Goal: Transaction & Acquisition: Purchase product/service

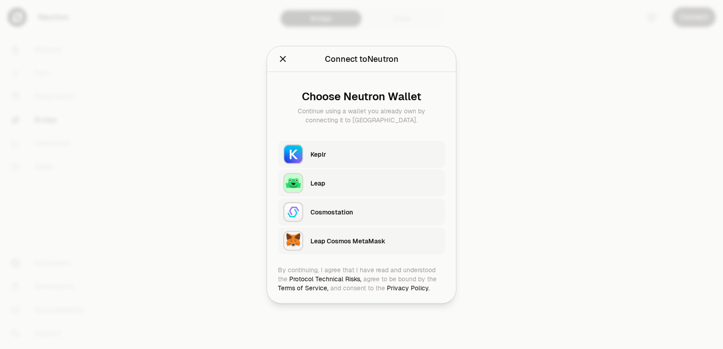
click at [322, 154] on div "Keplr" at bounding box center [375, 154] width 129 height 9
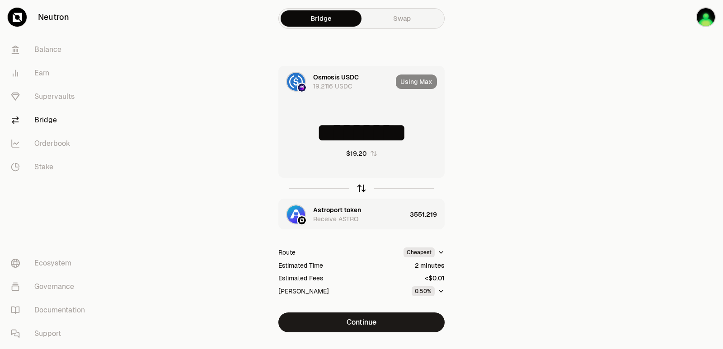
click at [362, 189] on icon "button" at bounding box center [362, 189] width 0 height 6
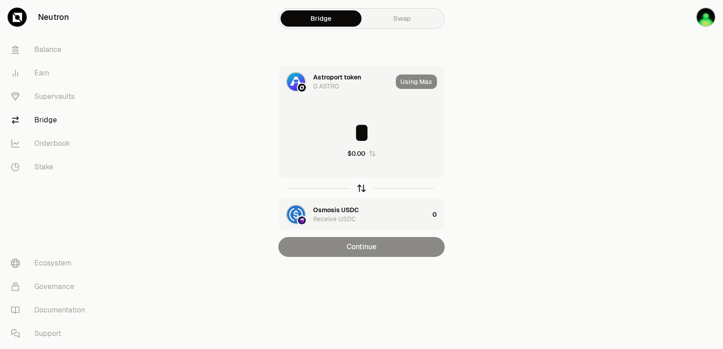
click at [362, 189] on icon "button" at bounding box center [362, 189] width 0 height 6
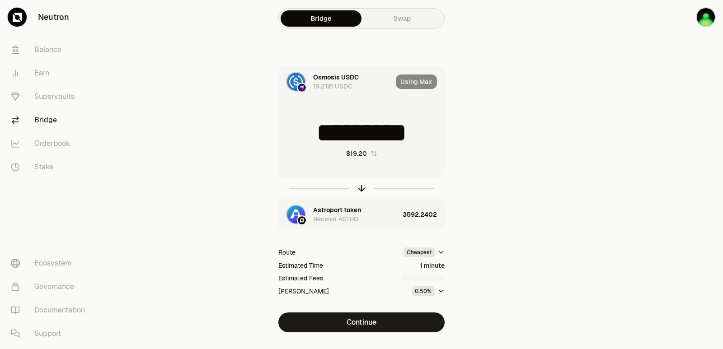
drag, startPoint x: 418, startPoint y: 134, endPoint x: 292, endPoint y: 136, distance: 125.7
click at [292, 136] on input "*********" at bounding box center [361, 132] width 165 height 27
click at [361, 189] on icon "button" at bounding box center [362, 189] width 10 height 10
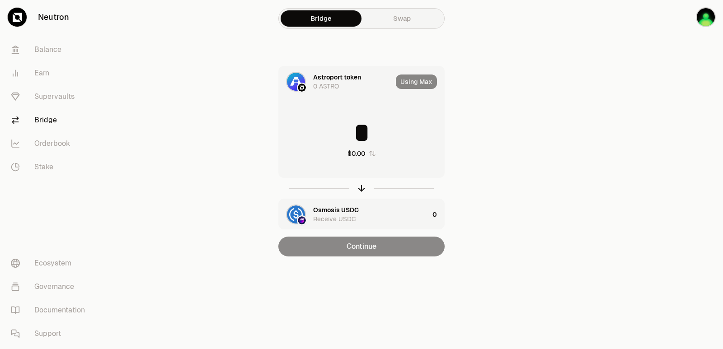
click at [333, 137] on input "*" at bounding box center [361, 132] width 165 height 27
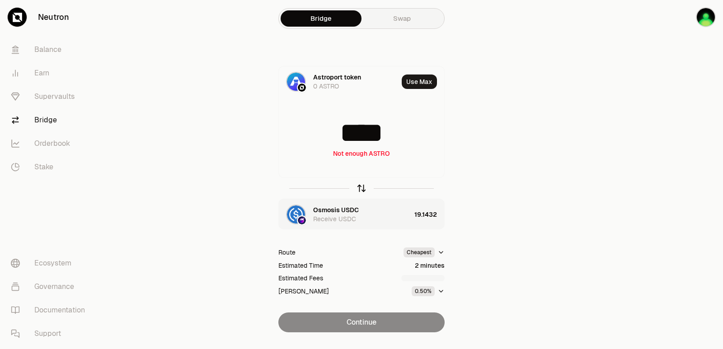
type input "****"
click at [361, 188] on icon "button" at bounding box center [362, 189] width 10 height 10
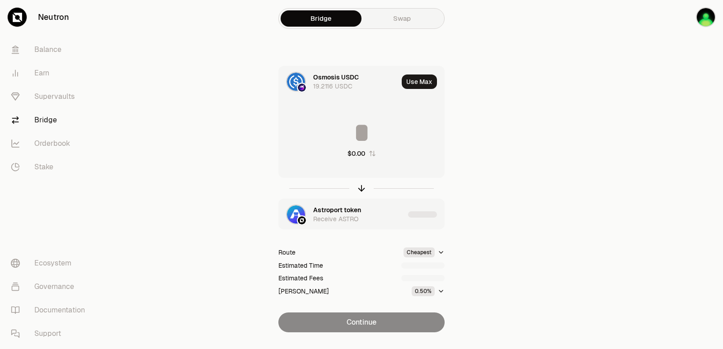
click at [346, 134] on input at bounding box center [361, 132] width 165 height 27
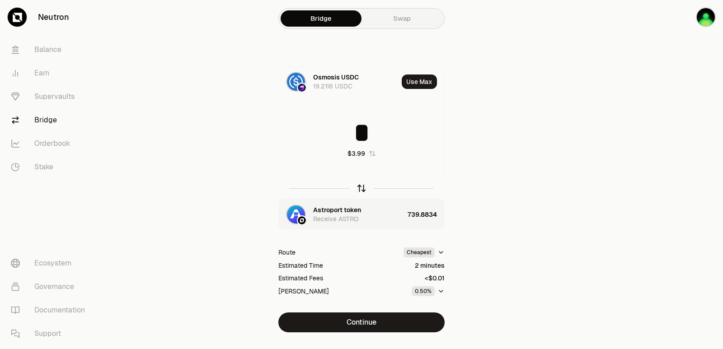
type input "*"
click at [363, 189] on icon "button" at bounding box center [362, 189] width 10 height 10
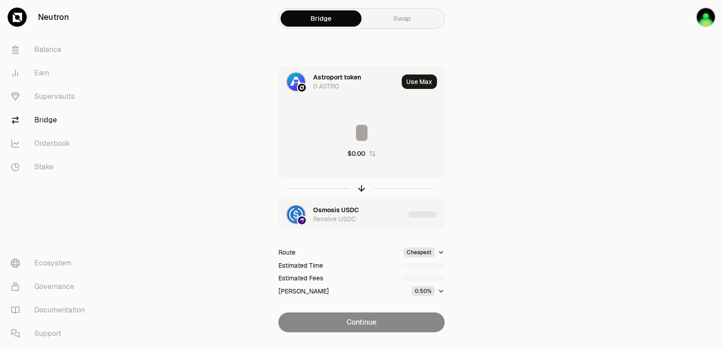
click at [337, 135] on input at bounding box center [361, 132] width 165 height 27
type input "**********"
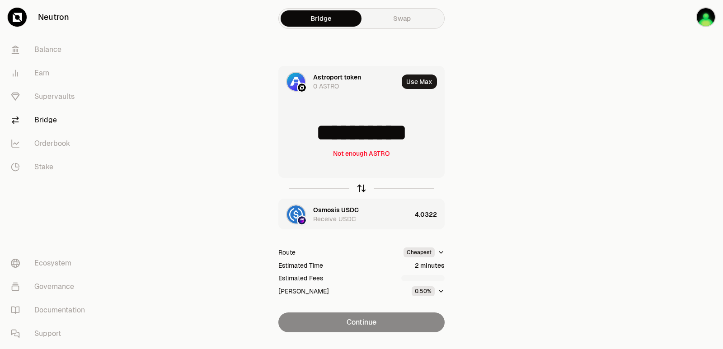
click at [363, 188] on icon "button" at bounding box center [362, 189] width 10 height 10
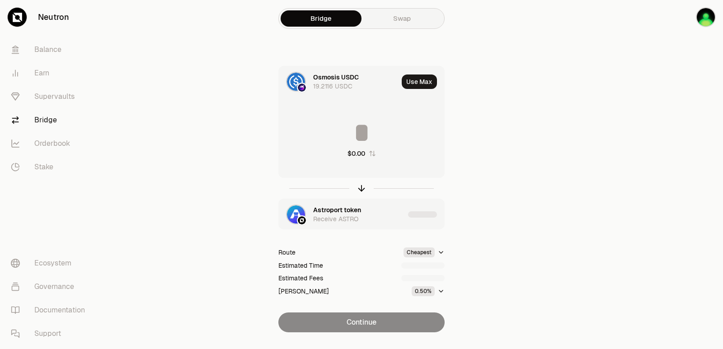
click at [345, 214] on div "Astroport token" at bounding box center [337, 210] width 48 height 9
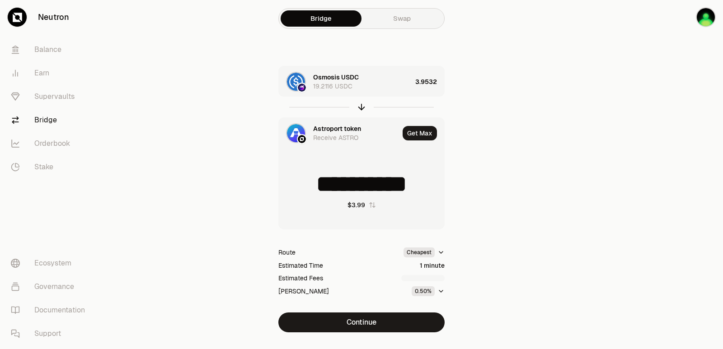
click at [330, 128] on div "Astroport token" at bounding box center [337, 128] width 48 height 9
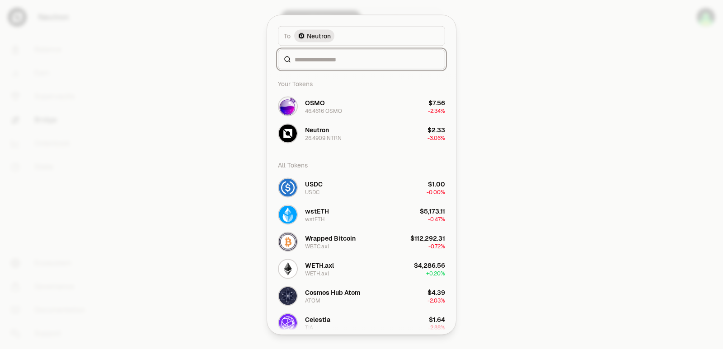
click at [325, 69] on div at bounding box center [361, 59] width 167 height 20
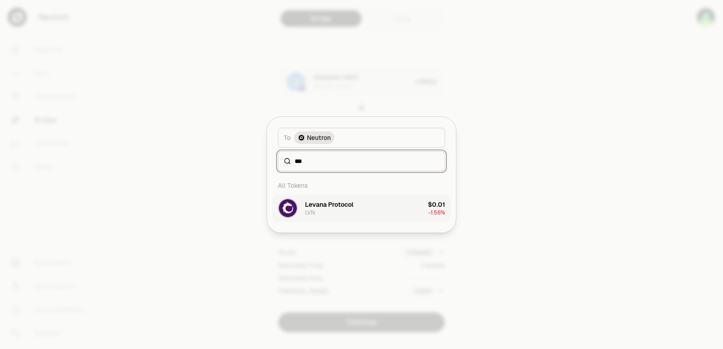
type input "***"
click at [342, 204] on div "Levana Protocol" at bounding box center [329, 204] width 48 height 9
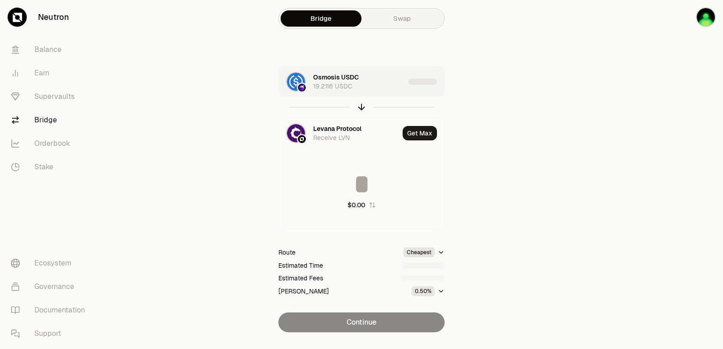
click at [371, 82] on div "Osmosis USDC 19.2116 USDC" at bounding box center [358, 82] width 91 height 18
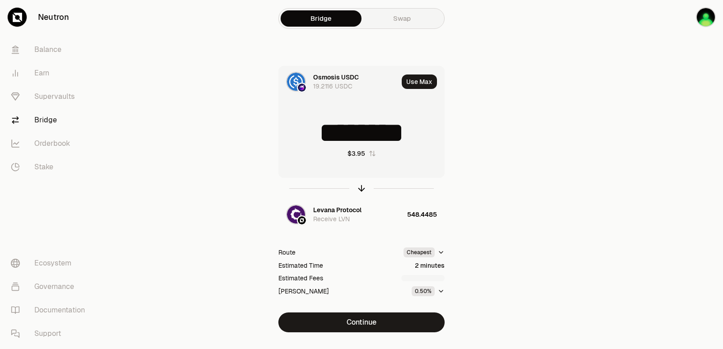
drag, startPoint x: 427, startPoint y: 135, endPoint x: 295, endPoint y: 134, distance: 132.0
click at [300, 136] on input "********" at bounding box center [361, 132] width 165 height 27
type input "*"
click at [362, 186] on icon "button" at bounding box center [362, 189] width 10 height 10
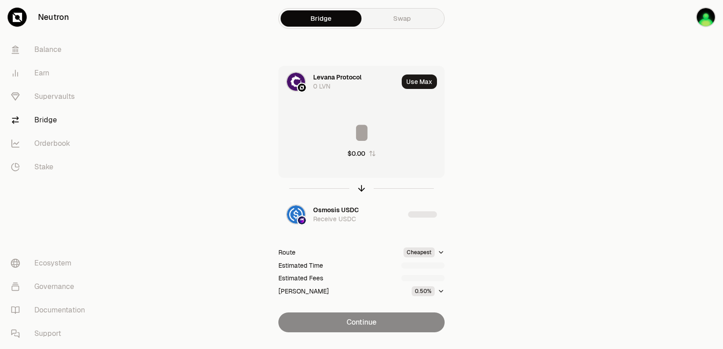
click at [352, 137] on input at bounding box center [361, 132] width 165 height 27
type input "***"
click at [364, 185] on icon "button" at bounding box center [362, 189] width 10 height 10
click at [356, 135] on input at bounding box center [361, 132] width 165 height 27
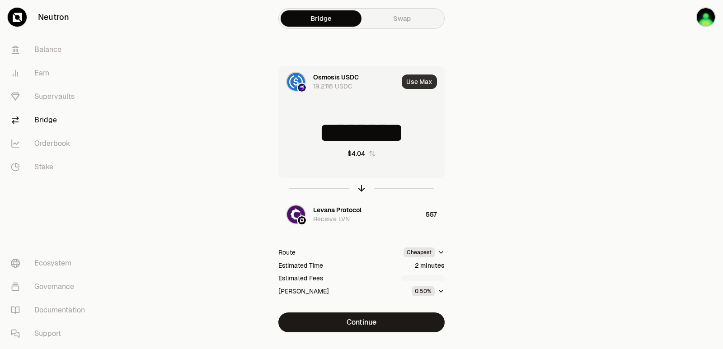
click at [413, 86] on button "Use Max" at bounding box center [419, 82] width 35 height 14
click at [360, 188] on icon "button" at bounding box center [362, 189] width 10 height 10
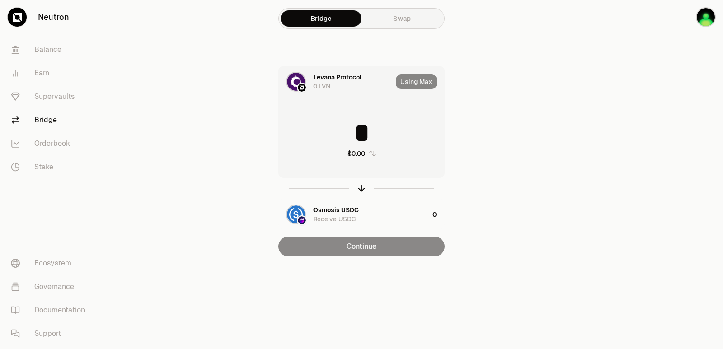
click at [359, 135] on input "*" at bounding box center [361, 132] width 165 height 27
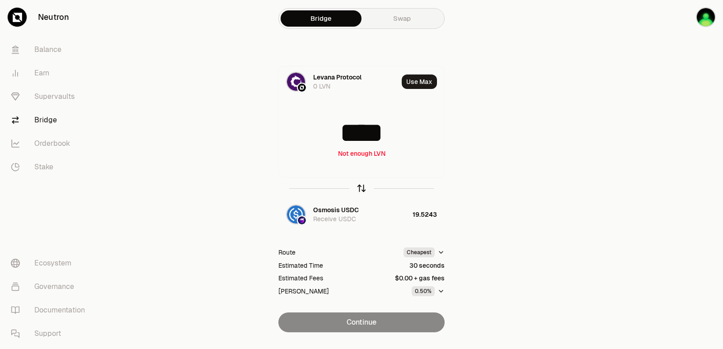
type input "****"
click at [359, 189] on icon "button" at bounding box center [362, 189] width 10 height 10
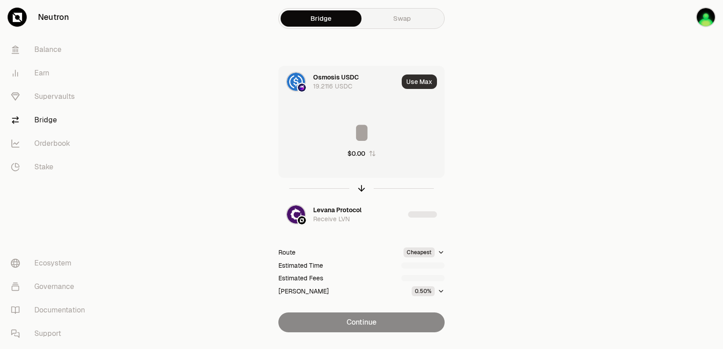
click at [413, 83] on button "Use Max" at bounding box center [419, 82] width 35 height 14
type input "*********"
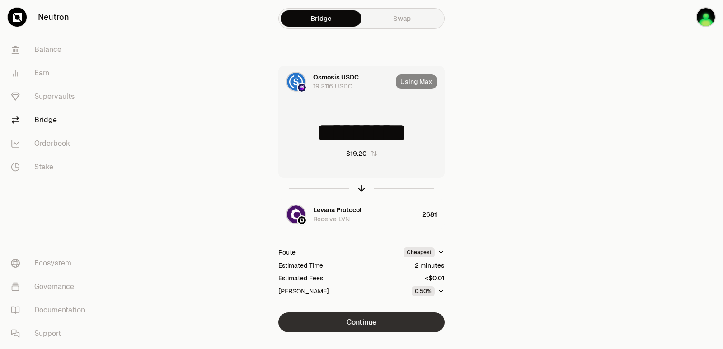
click at [365, 326] on button "Continue" at bounding box center [361, 323] width 166 height 20
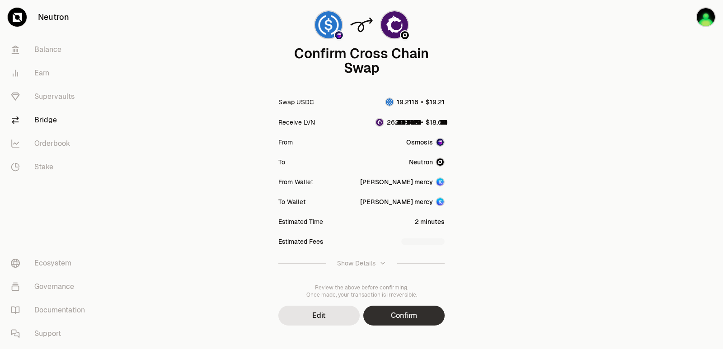
scroll to position [75, 0]
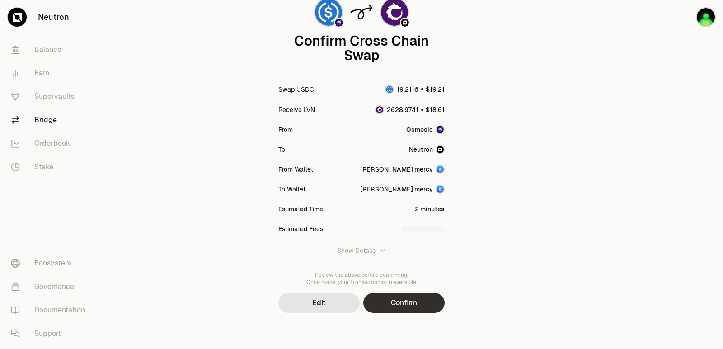
click at [407, 299] on button "Confirm" at bounding box center [403, 303] width 81 height 20
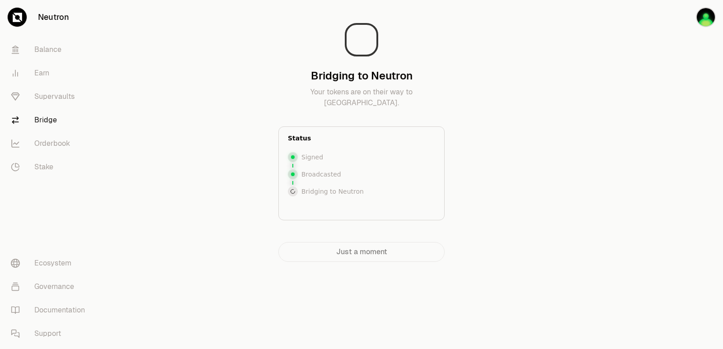
click at [538, 189] on main "Bridging to Neutron Your tokens are on their way to [GEOGRAPHIC_DATA]. Status S…" at bounding box center [412, 149] width 622 height 298
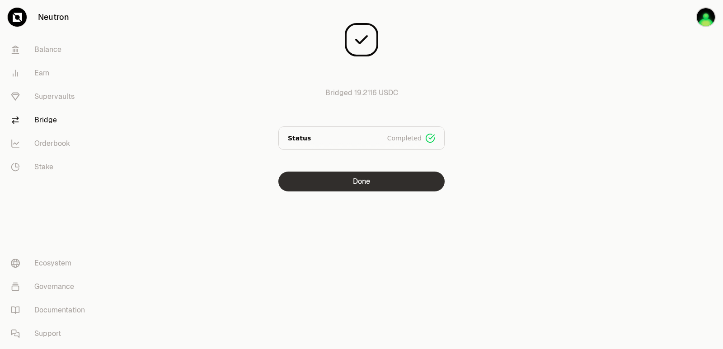
click at [348, 189] on button "Done" at bounding box center [361, 182] width 166 height 20
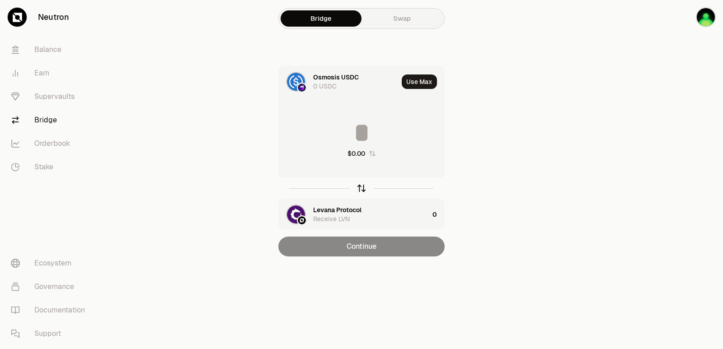
click at [360, 189] on icon "button" at bounding box center [362, 189] width 10 height 10
click at [426, 80] on button "Use Max" at bounding box center [419, 82] width 35 height 14
type input "**********"
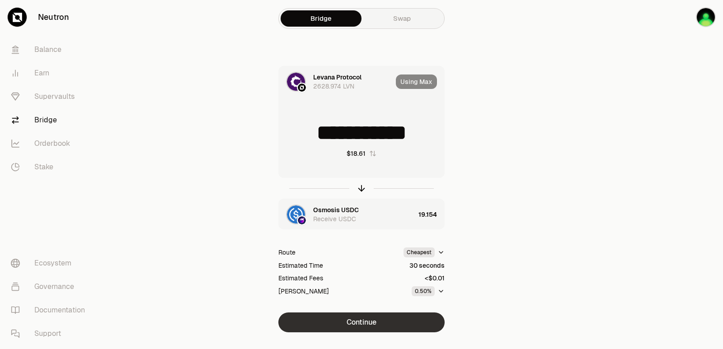
click at [348, 323] on button "Continue" at bounding box center [361, 323] width 166 height 20
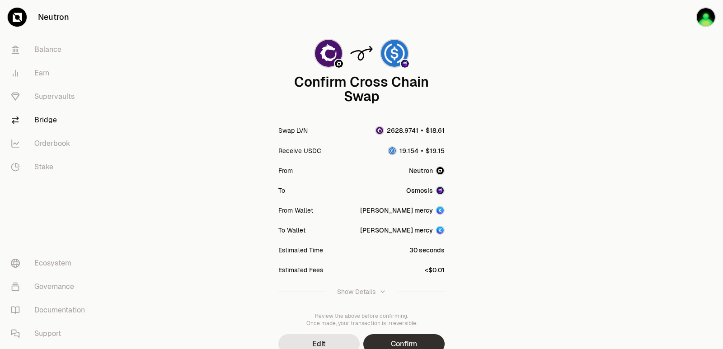
scroll to position [75, 0]
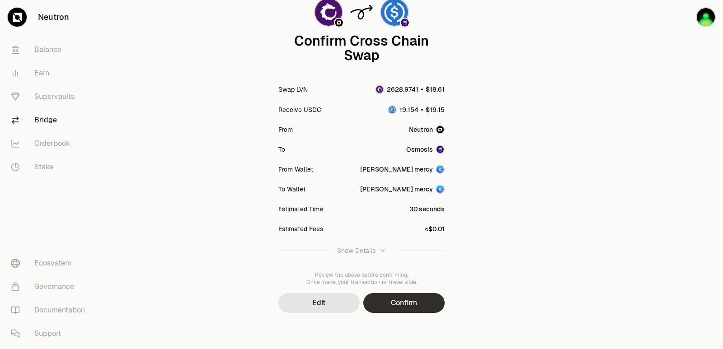
click at [419, 305] on button "Confirm" at bounding box center [403, 303] width 81 height 20
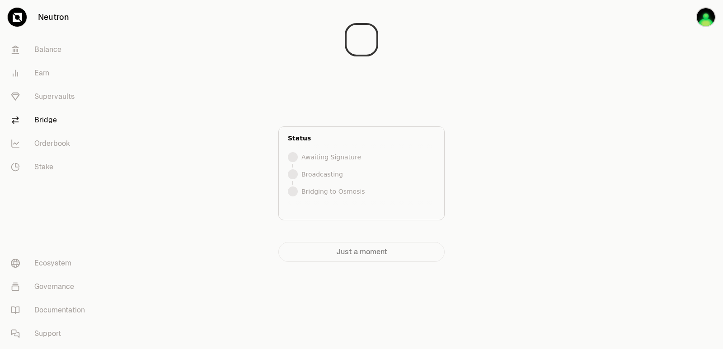
scroll to position [0, 0]
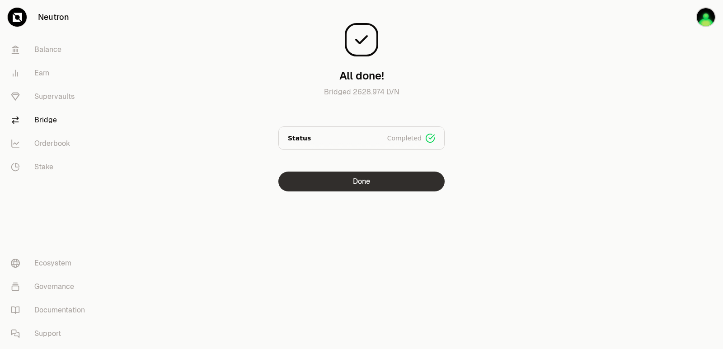
click at [358, 173] on button "Done" at bounding box center [361, 182] width 166 height 20
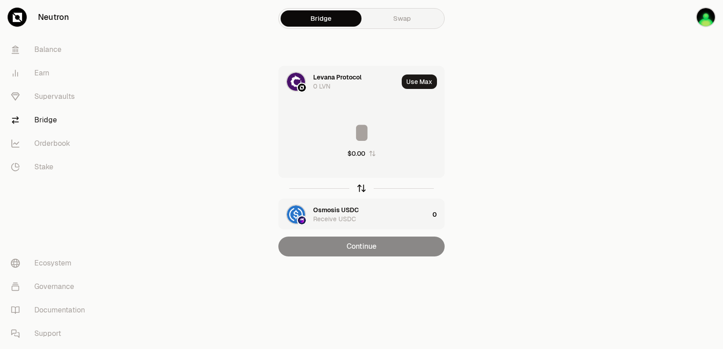
click at [360, 190] on icon "button" at bounding box center [362, 189] width 10 height 10
click at [351, 139] on input at bounding box center [361, 132] width 165 height 27
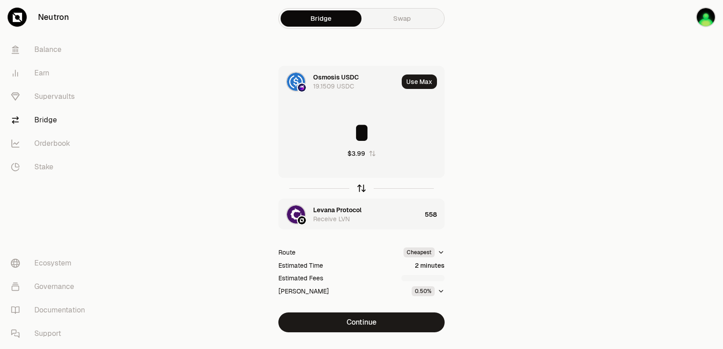
click at [359, 192] on icon "button" at bounding box center [362, 189] width 10 height 10
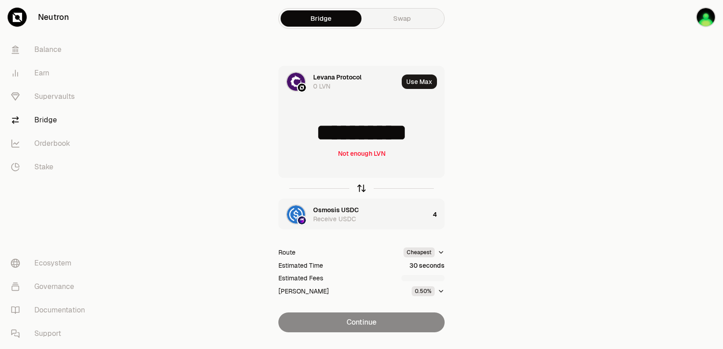
click at [363, 188] on icon "button" at bounding box center [362, 187] width 6 height 3
type input "*"
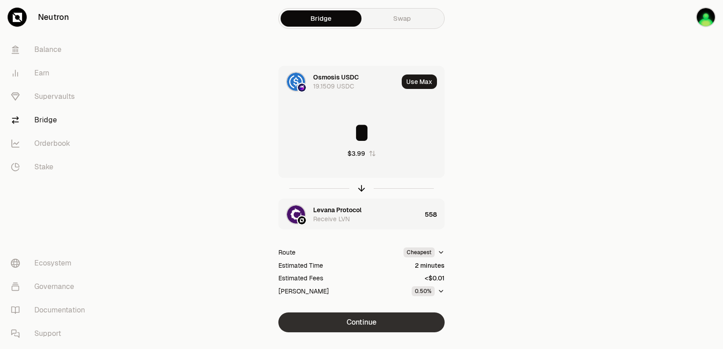
click at [359, 324] on button "Continue" at bounding box center [361, 323] width 166 height 20
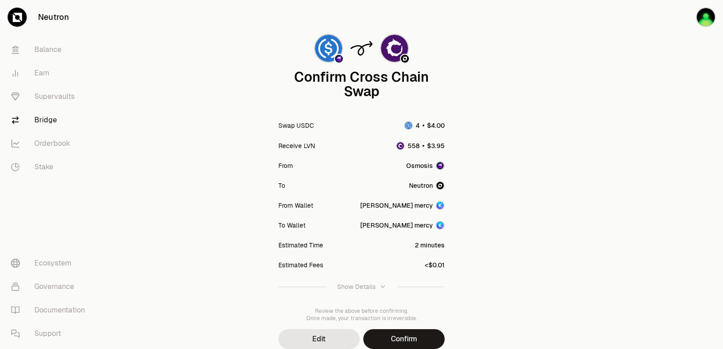
scroll to position [75, 0]
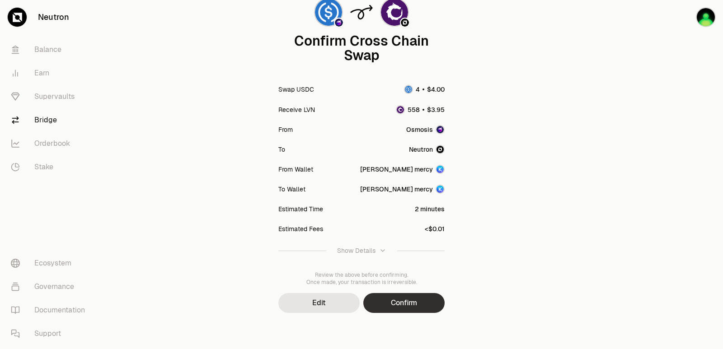
click at [409, 296] on button "Confirm" at bounding box center [403, 303] width 81 height 20
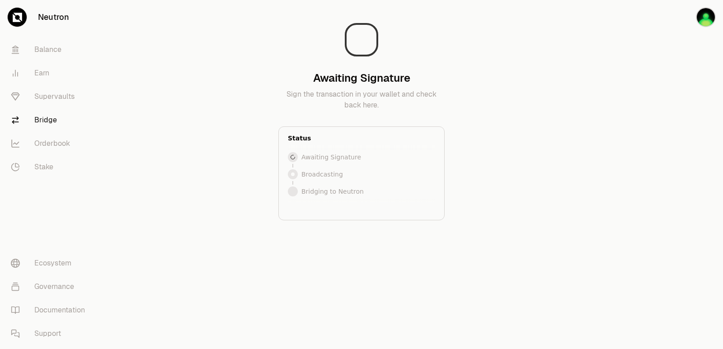
scroll to position [0, 0]
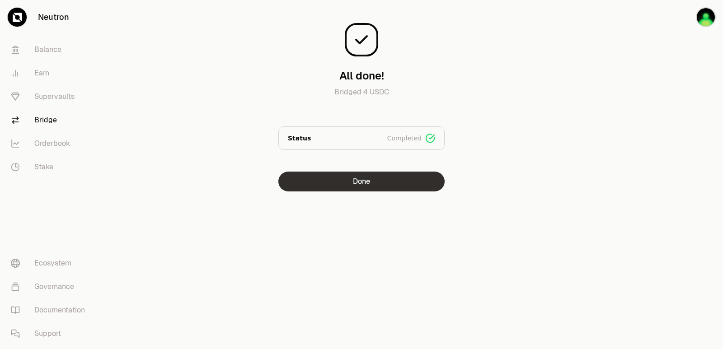
click at [361, 182] on button "Done" at bounding box center [361, 182] width 166 height 20
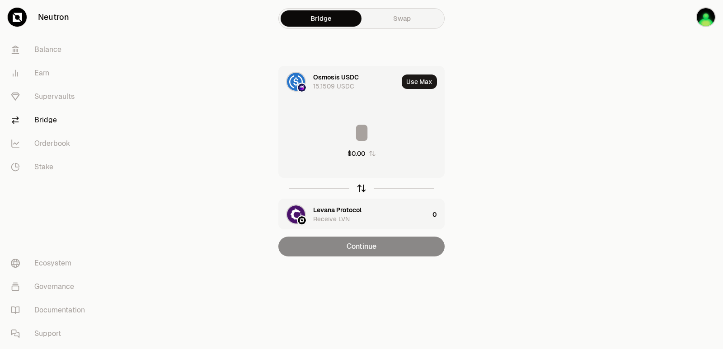
click at [360, 188] on icon "button" at bounding box center [362, 189] width 10 height 10
click at [416, 83] on button "Use Max" at bounding box center [419, 82] width 35 height 14
type input "***"
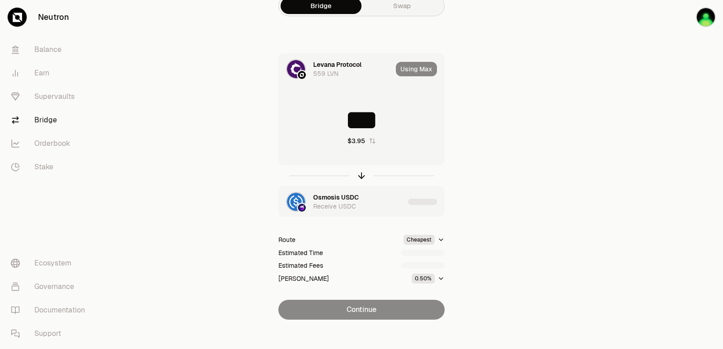
scroll to position [19, 0]
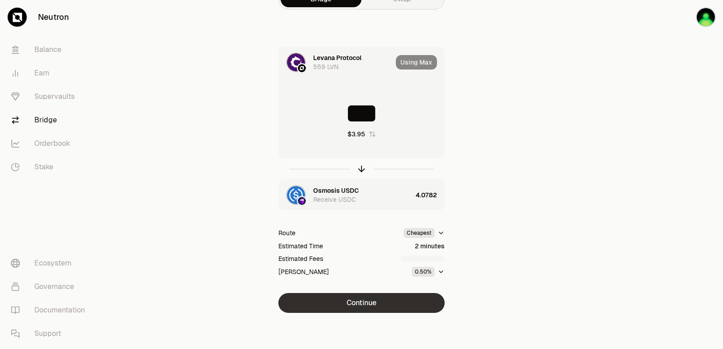
click at [366, 299] on button "Continue" at bounding box center [361, 303] width 166 height 20
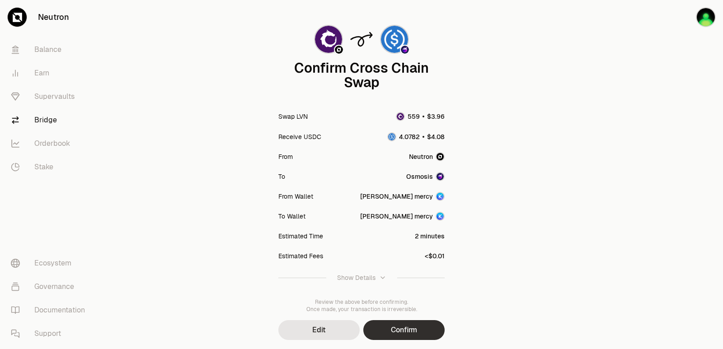
scroll to position [75, 0]
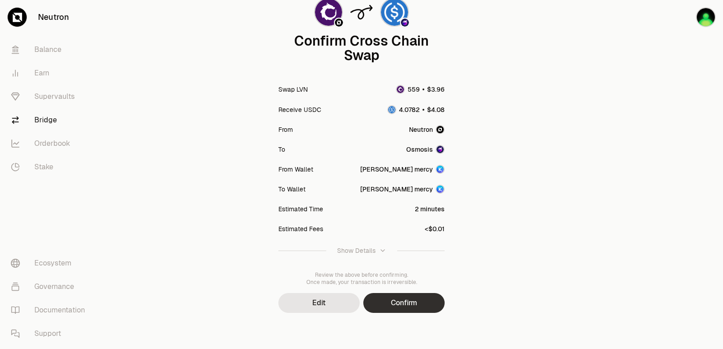
click at [404, 302] on button "Confirm" at bounding box center [403, 303] width 81 height 20
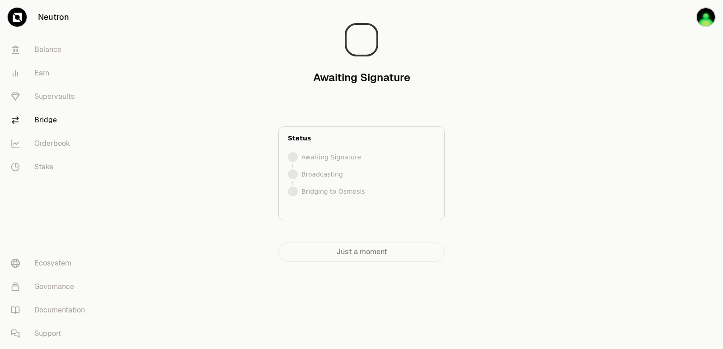
scroll to position [0, 0]
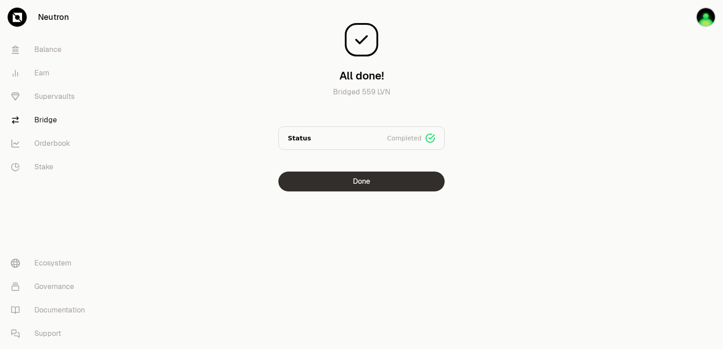
click at [369, 186] on button "Done" at bounding box center [361, 182] width 166 height 20
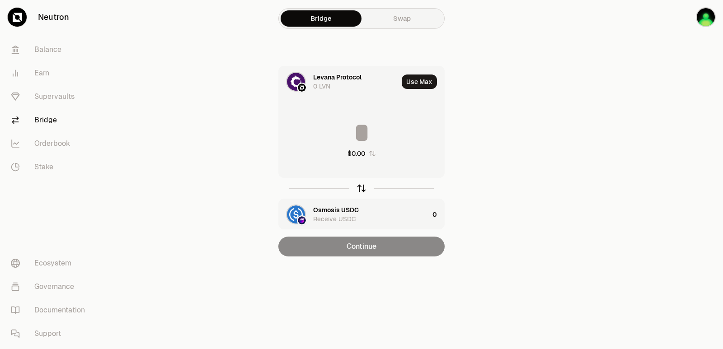
click at [363, 189] on icon "button" at bounding box center [362, 189] width 10 height 10
click at [378, 109] on div "$0.00" at bounding box center [361, 139] width 165 height 80
click at [351, 127] on input at bounding box center [361, 132] width 165 height 27
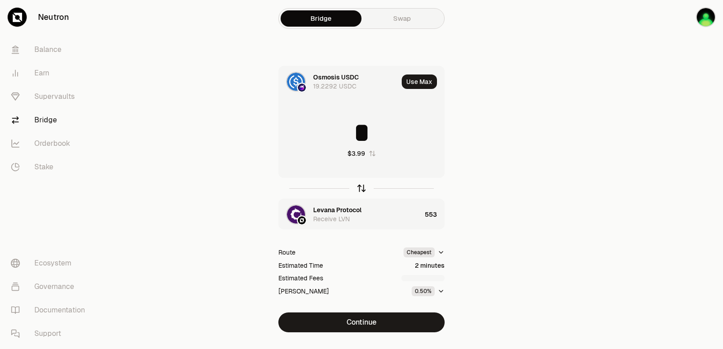
click at [360, 189] on icon "button" at bounding box center [362, 189] width 10 height 10
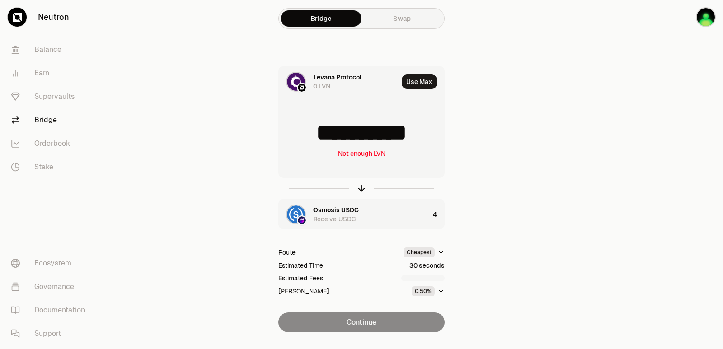
click at [350, 138] on input "**********" at bounding box center [361, 132] width 165 height 27
click at [365, 182] on div at bounding box center [361, 188] width 166 height 21
click at [358, 193] on icon "button" at bounding box center [362, 189] width 10 height 10
click at [365, 185] on icon "button" at bounding box center [362, 189] width 10 height 10
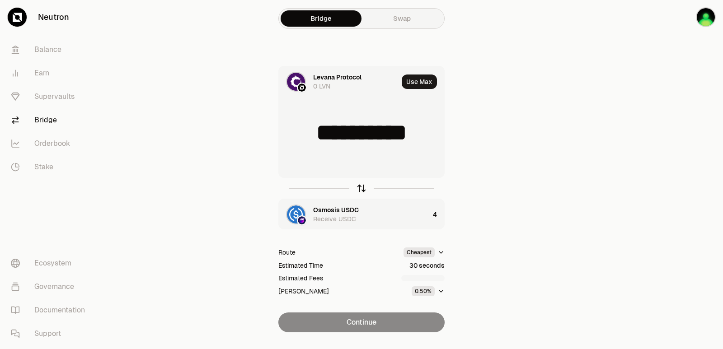
type input "*"
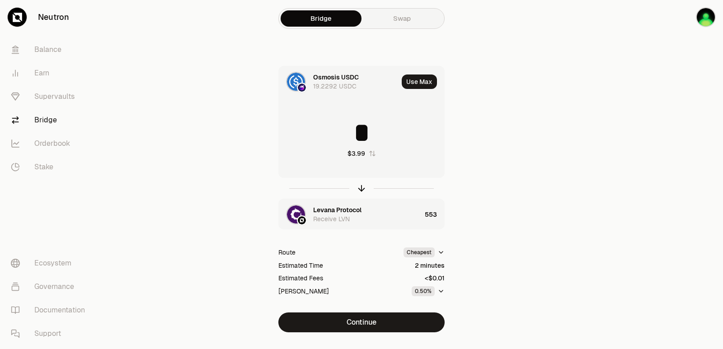
click at [337, 209] on div "Levana Protocol" at bounding box center [337, 210] width 48 height 9
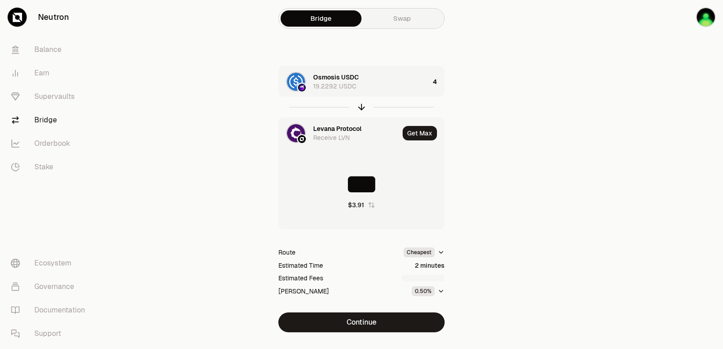
click at [331, 134] on div "Receive LVN" at bounding box center [331, 137] width 37 height 9
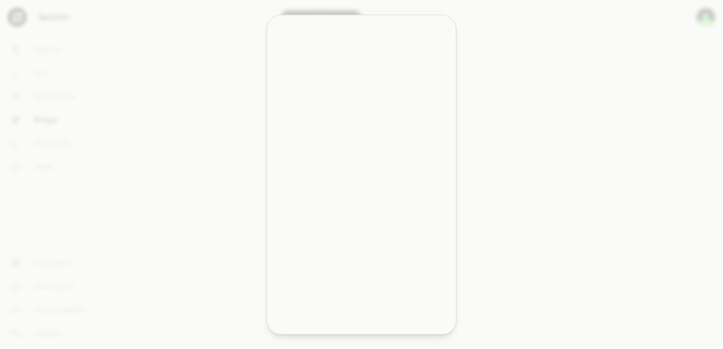
click at [331, 128] on div "Your Tokens OSMO 46.4616 OSMO $7.56 -2.34% Neutron 26.4909 NTRN $2.33 -3.06%" at bounding box center [362, 111] width 178 height 72
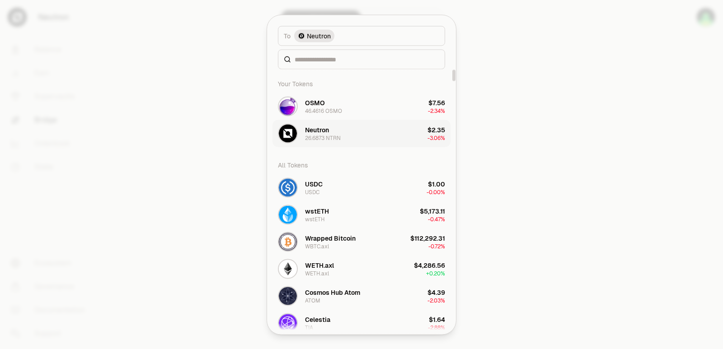
click at [331, 132] on div "Neutron 26.6873 NTRN" at bounding box center [323, 133] width 36 height 16
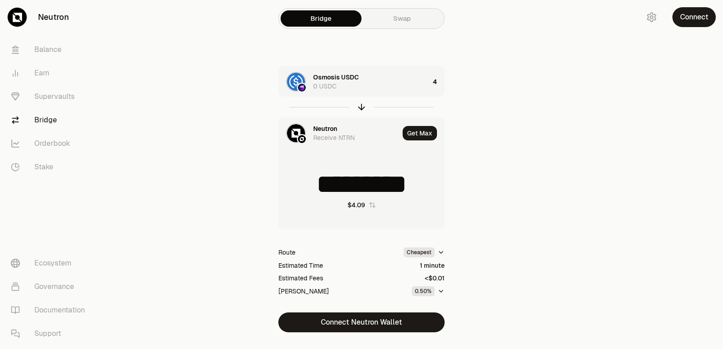
type input "*********"
